Goal: Task Accomplishment & Management: Use online tool/utility

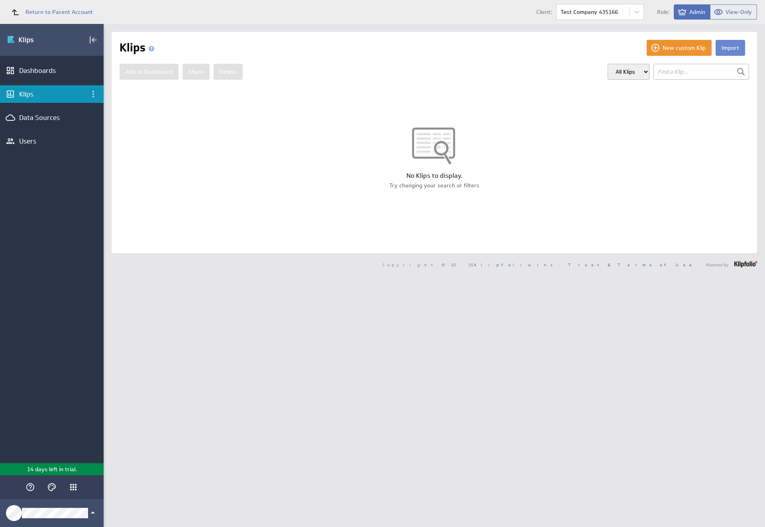
click at [724, 48] on button "Import" at bounding box center [731, 48] width 30 height 16
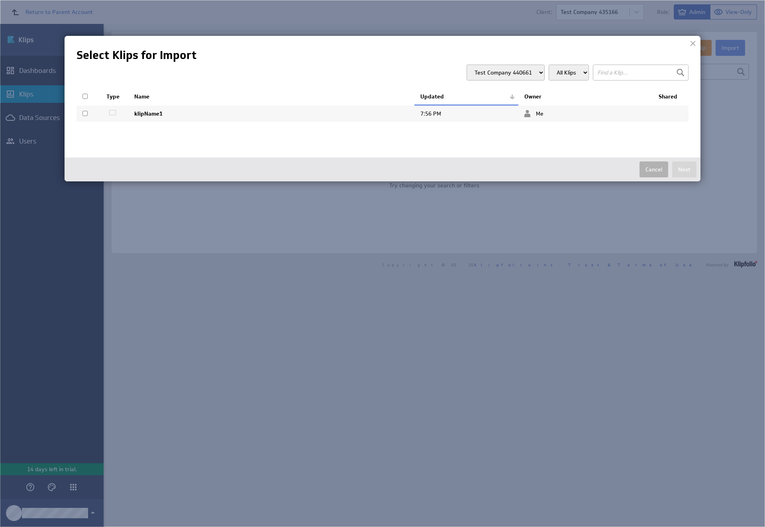
click at [85, 113] on input "checkbox" at bounding box center [85, 113] width 5 height 5
checkbox input "true"
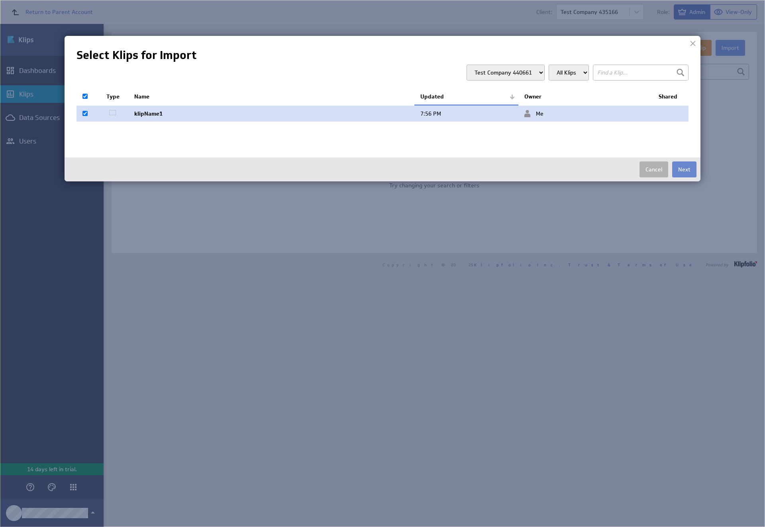
click at [685, 169] on button "Next" at bounding box center [685, 169] width 24 height 16
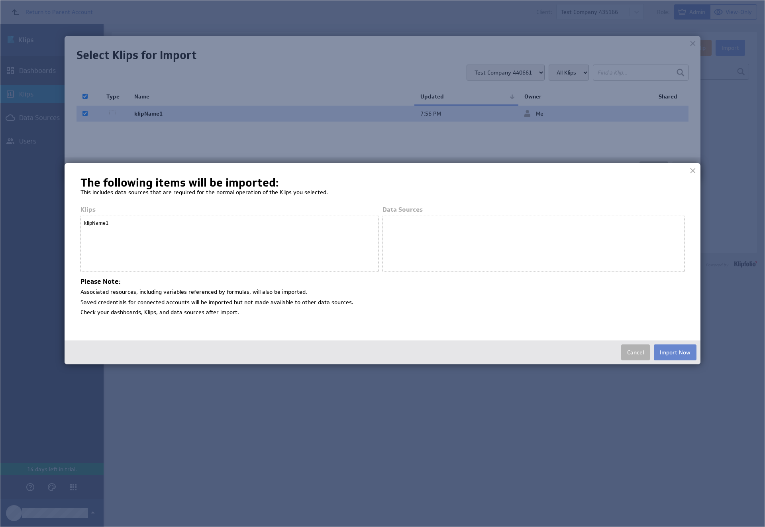
click at [675, 352] on button "Import Now" at bounding box center [675, 352] width 43 height 16
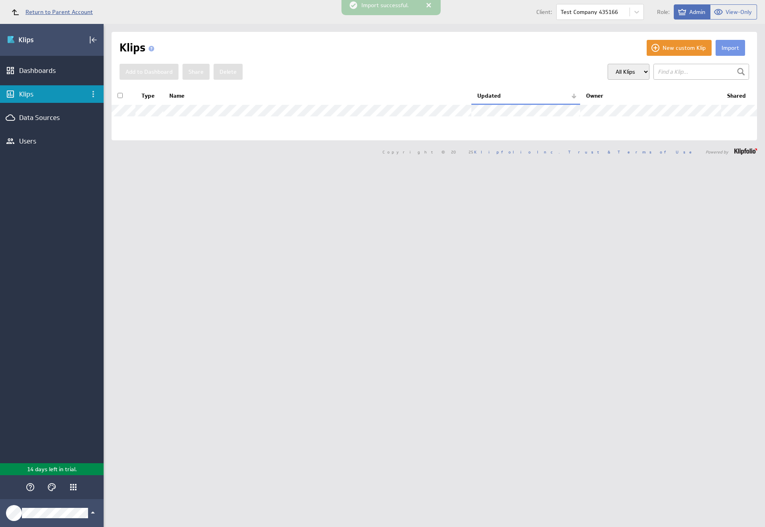
click at [48, 12] on span "Return to Parent Account" at bounding box center [59, 12] width 67 height 6
